Goal: Task Accomplishment & Management: Manage account settings

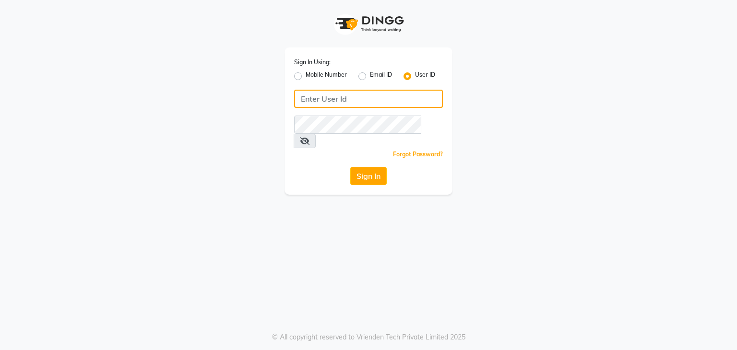
type input "nailsandbeyond"
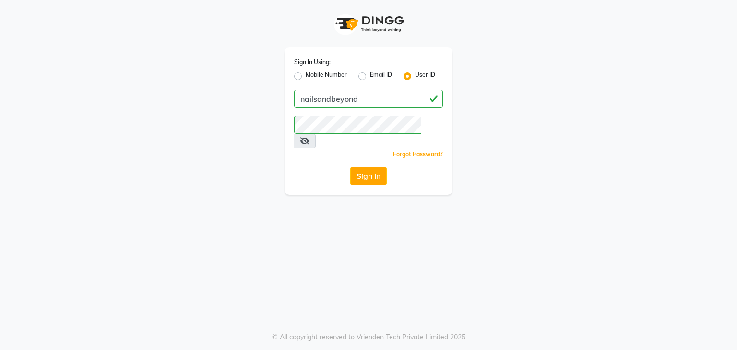
click at [310, 137] on icon at bounding box center [305, 141] width 10 height 8
click at [309, 137] on icon at bounding box center [304, 141] width 9 height 8
click at [377, 167] on button "Sign In" at bounding box center [368, 176] width 36 height 18
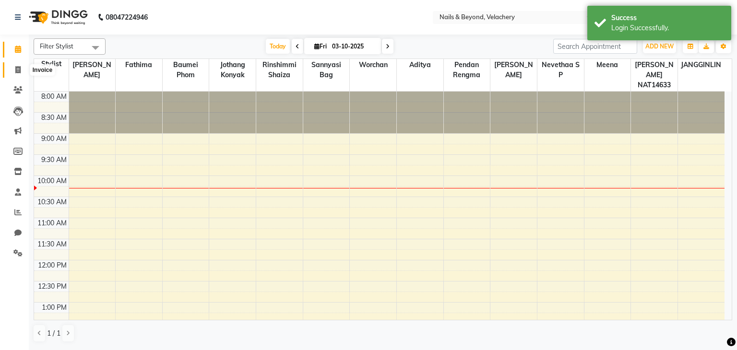
click at [18, 74] on span at bounding box center [18, 70] width 17 height 11
select select "8978"
select select "service"
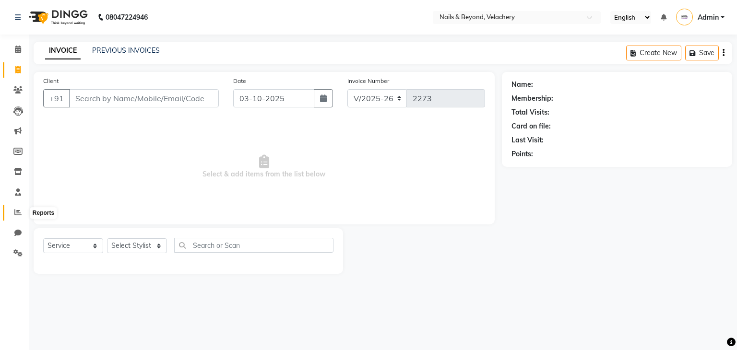
click at [11, 216] on span at bounding box center [18, 212] width 17 height 11
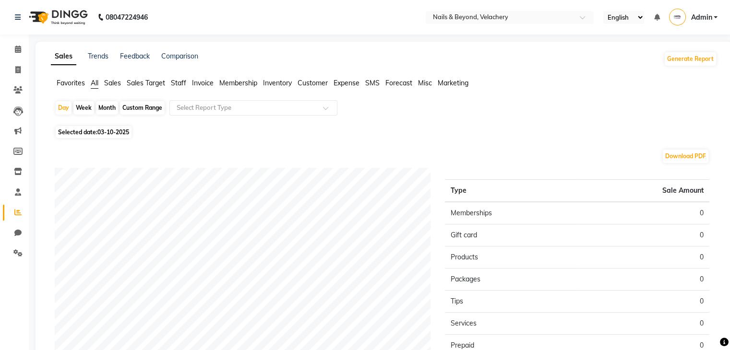
click at [116, 81] on span "Sales" at bounding box center [112, 83] width 17 height 9
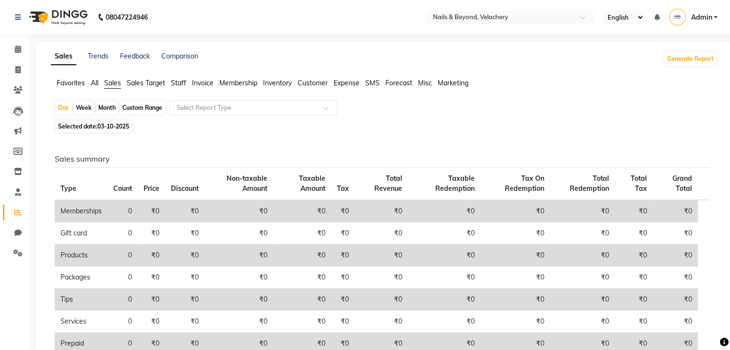
click at [112, 124] on span "03-10-2025" at bounding box center [113, 126] width 32 height 7
select select "10"
select select "2025"
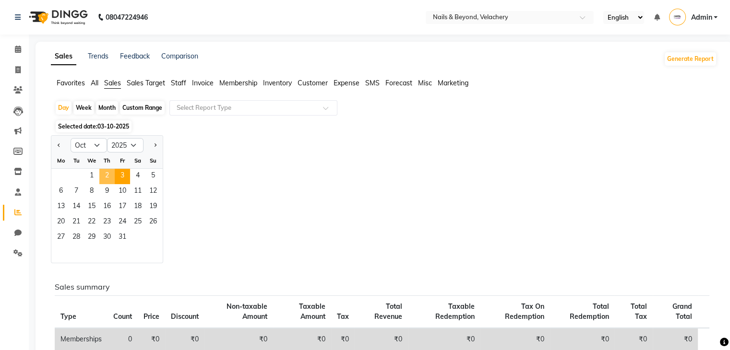
click at [111, 177] on span "2" at bounding box center [106, 176] width 15 height 15
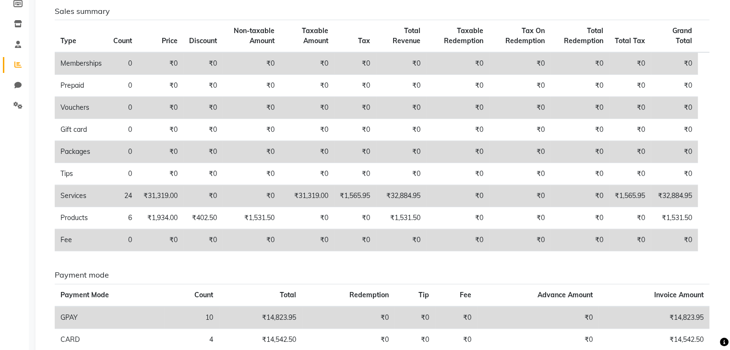
scroll to position [220, 0]
